Goal: Task Accomplishment & Management: Manage account settings

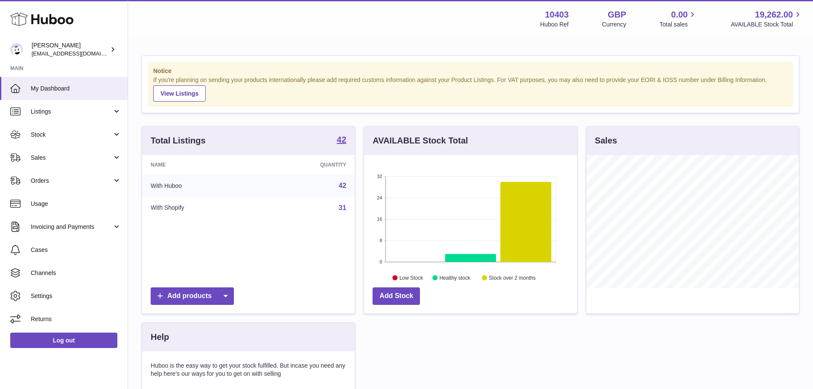
scroll to position [133, 213]
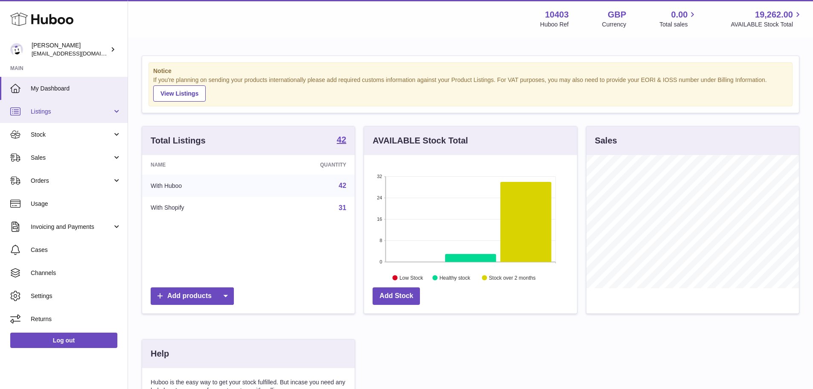
click at [65, 116] on link "Listings" at bounding box center [64, 111] width 128 height 23
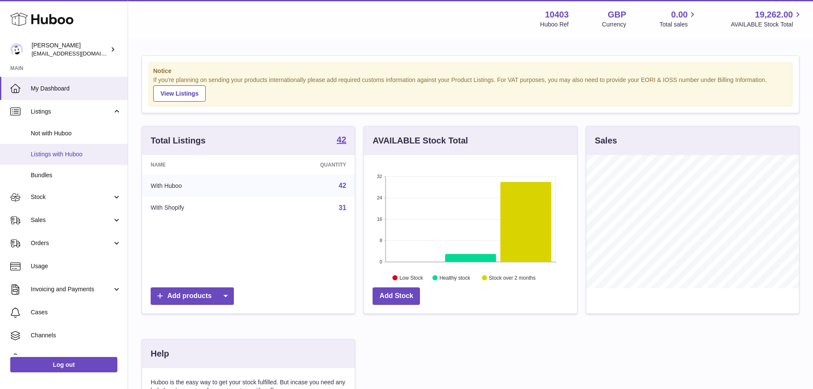
click at [78, 155] on span "Listings with Huboo" at bounding box center [76, 154] width 90 height 8
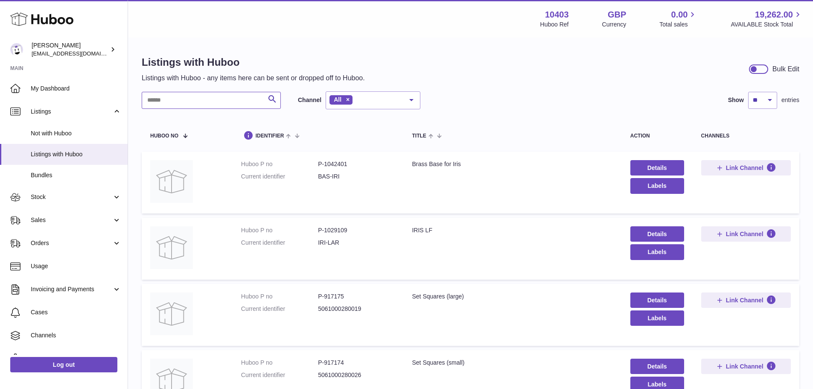
click at [232, 98] on input "text" at bounding box center [211, 100] width 139 height 17
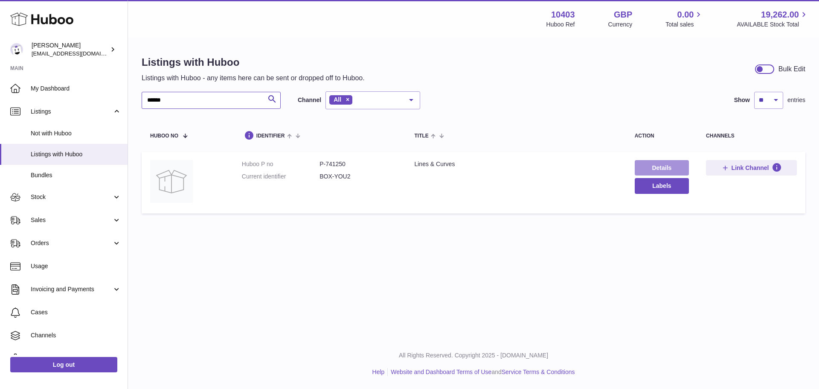
type input "******"
click at [659, 166] on link "Details" at bounding box center [662, 167] width 54 height 15
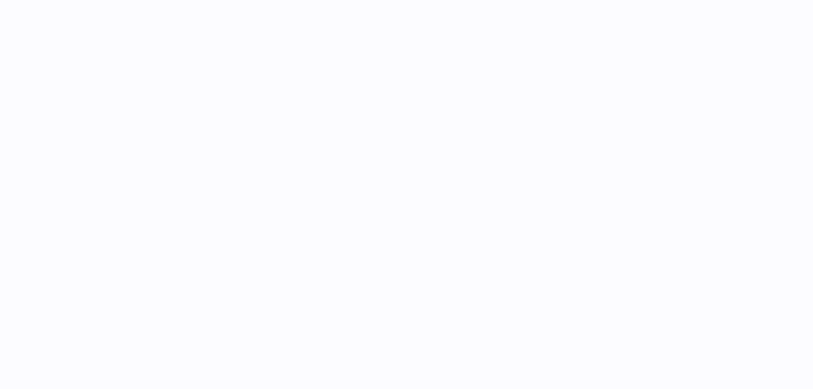
select select "**"
select select "****"
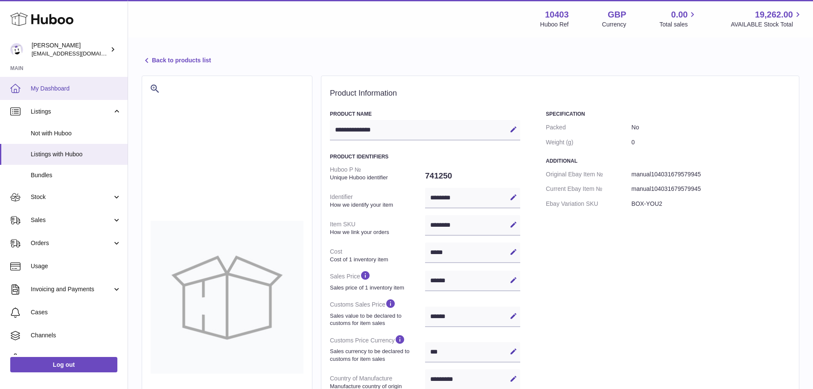
click at [64, 84] on span "My Dashboard" at bounding box center [76, 88] width 90 height 8
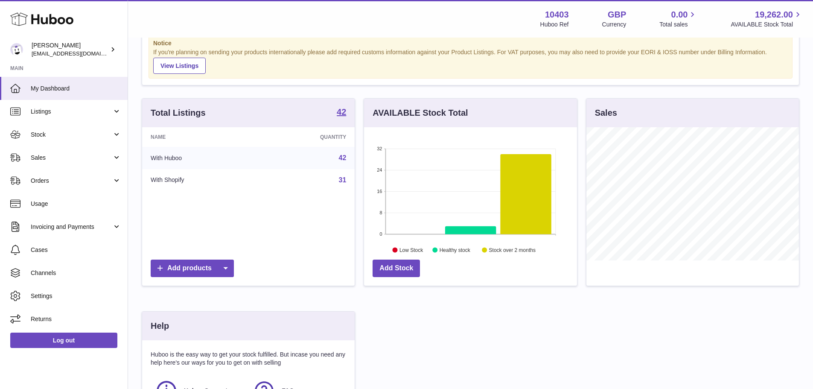
scroll to position [43, 0]
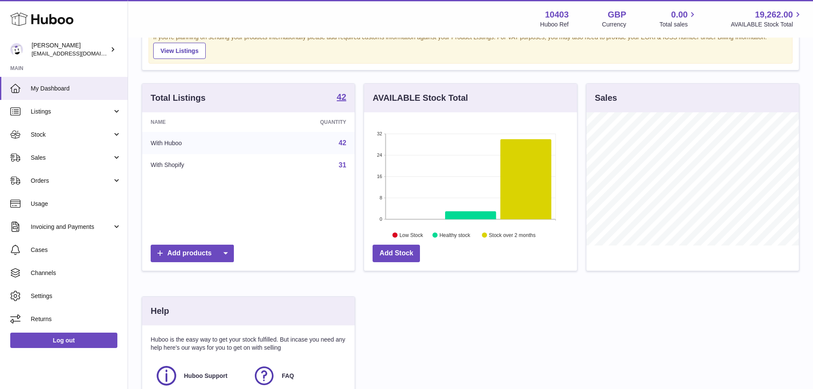
click at [342, 140] on link "42" at bounding box center [343, 142] width 8 height 7
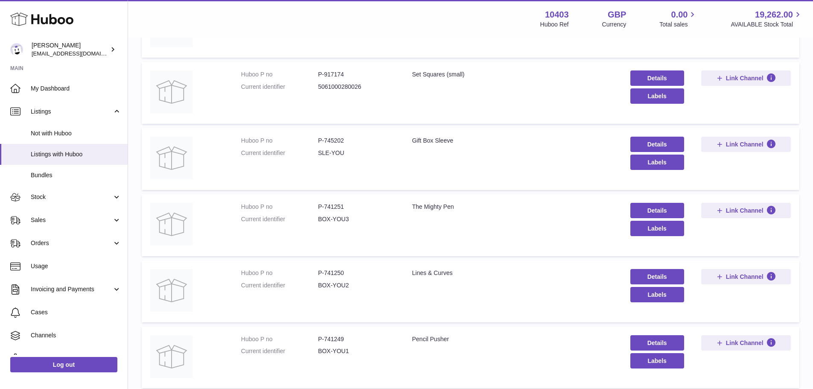
scroll to position [299, 0]
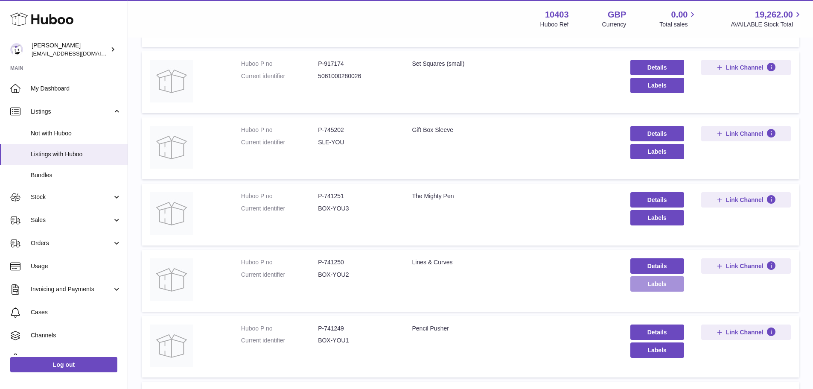
click at [652, 285] on button "Labels" at bounding box center [657, 283] width 54 height 15
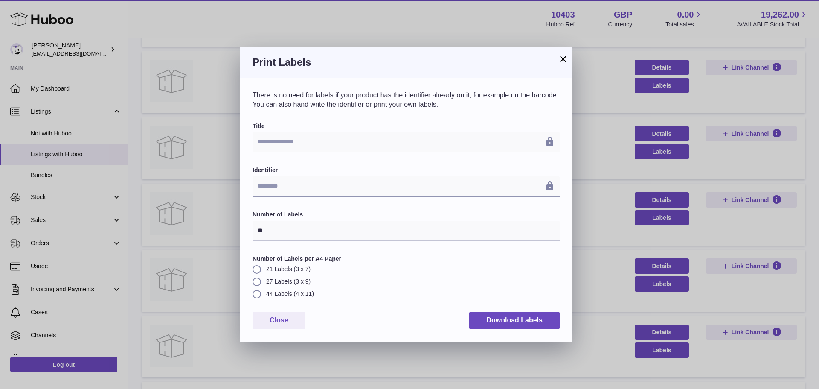
click at [562, 57] on button "×" at bounding box center [563, 59] width 10 height 10
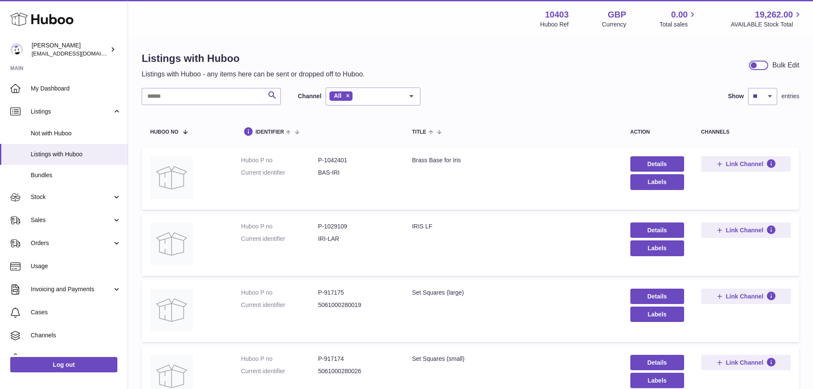
scroll to position [0, 0]
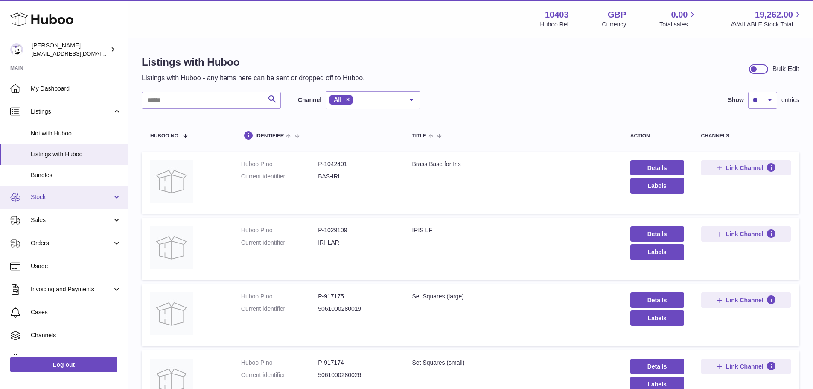
click at [40, 197] on span "Stock" at bounding box center [71, 197] width 81 height 8
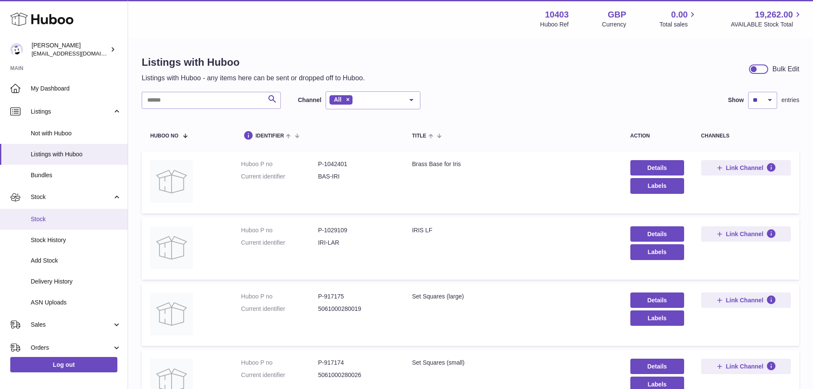
click at [52, 219] on span "Stock" at bounding box center [76, 219] width 90 height 8
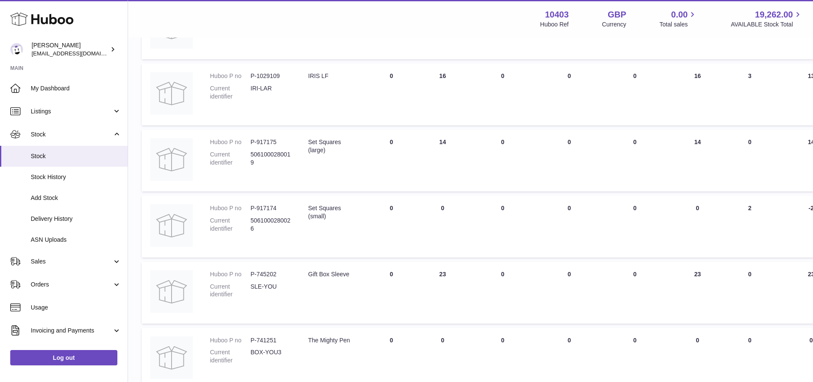
scroll to position [256, 0]
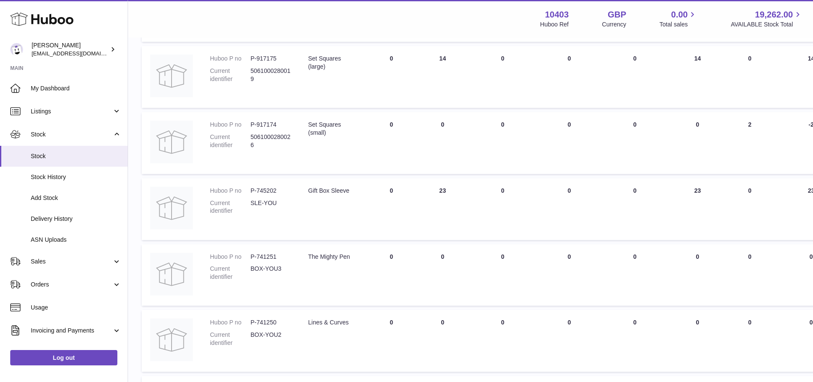
click at [272, 320] on dd "P-741250" at bounding box center [270, 323] width 41 height 8
copy dd "741250"
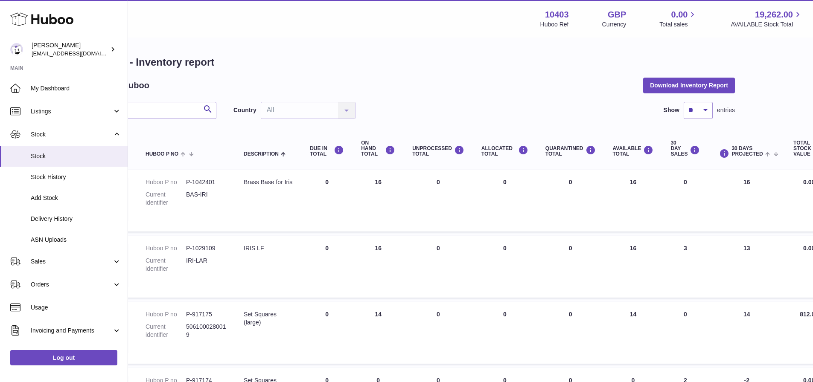
scroll to position [0, 0]
